Goal: Navigation & Orientation: Find specific page/section

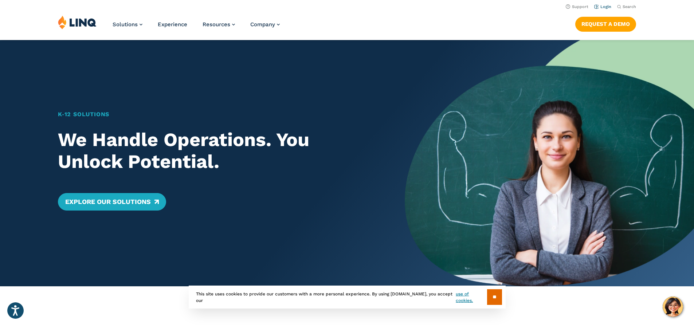
click at [607, 7] on link "Login" at bounding box center [602, 6] width 17 height 5
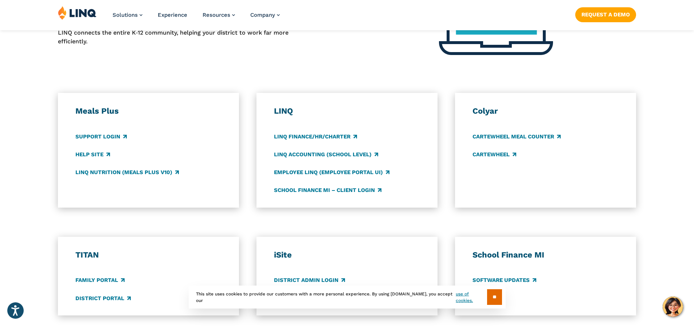
scroll to position [364, 0]
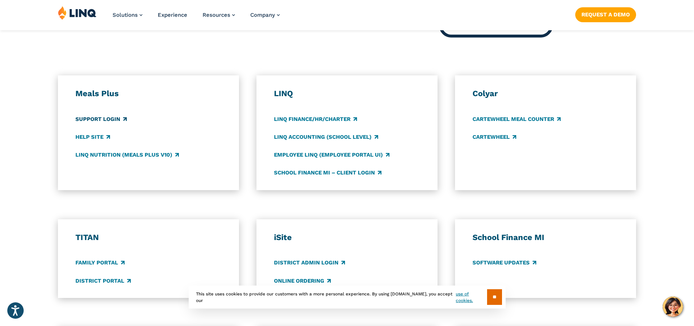
click at [103, 120] on link "Support Login" at bounding box center [100, 119] width 51 height 8
